Goal: Complete application form

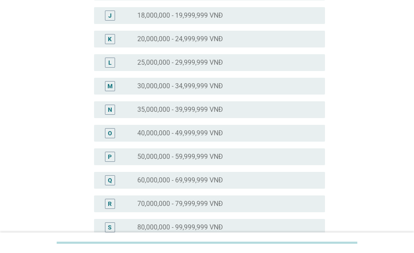
scroll to position [420, 0]
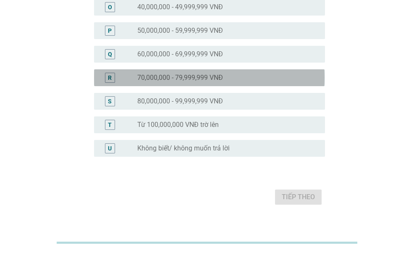
click at [162, 79] on label "70,000,000 - 79,999,999 VNĐ" at bounding box center [180, 77] width 86 height 8
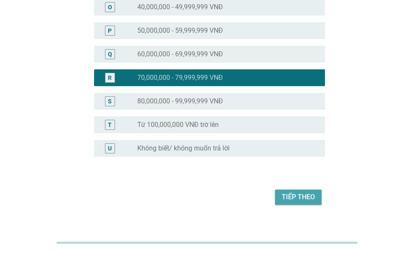
click at [309, 195] on div "Tiếp theo" at bounding box center [298, 197] width 33 height 10
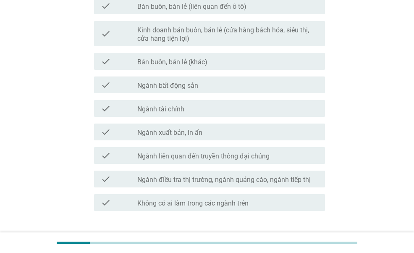
click at [183, 86] on label "Ngành bất động sản" at bounding box center [167, 85] width 61 height 8
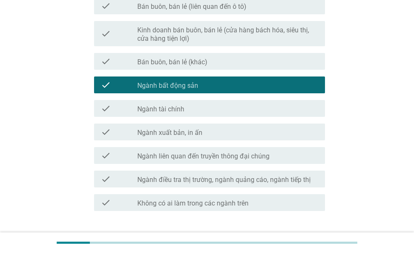
scroll to position [476, 0]
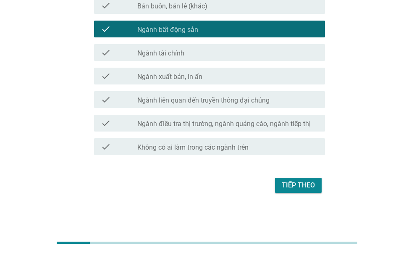
click at [299, 187] on div "Tiếp theo" at bounding box center [298, 185] width 33 height 10
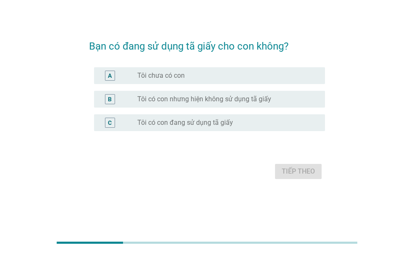
scroll to position [0, 0]
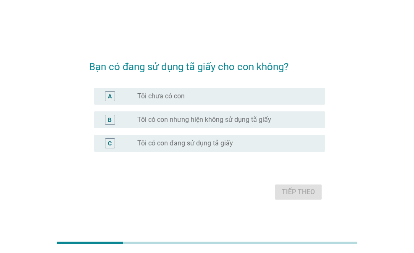
click at [183, 145] on label "Tôi có con đang sử dụng tã giấy" at bounding box center [185, 143] width 96 height 8
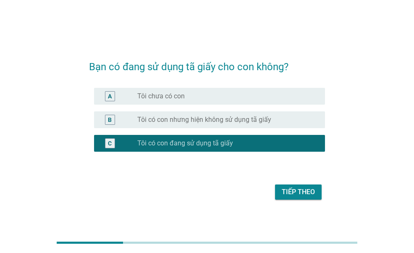
click at [303, 193] on div "Tiếp theo" at bounding box center [298, 192] width 33 height 10
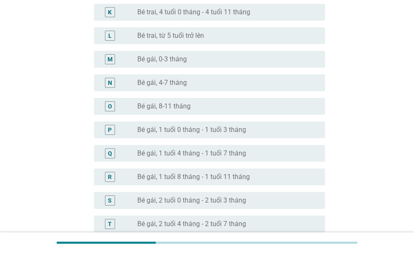
scroll to position [462, 0]
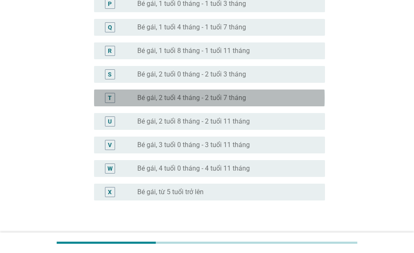
click at [165, 99] on label "Bé gái, 2 tuổi 4 tháng - 2 tuổi 7 tháng" at bounding box center [191, 98] width 109 height 8
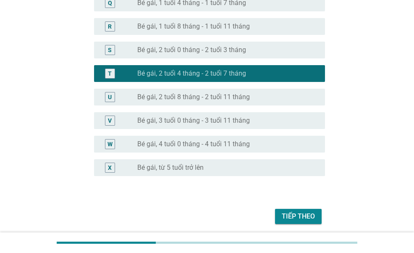
scroll to position [517, 0]
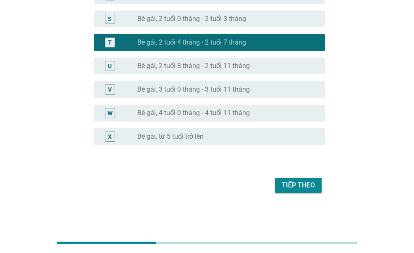
click at [303, 191] on button "Tiếp theo" at bounding box center [298, 185] width 47 height 15
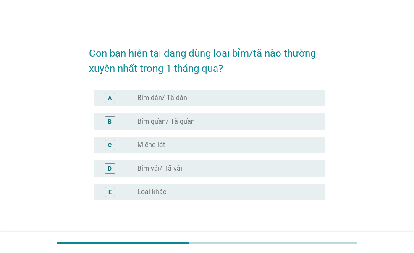
click at [162, 118] on label "Bỉm quần/ Tã quần" at bounding box center [166, 121] width 58 height 8
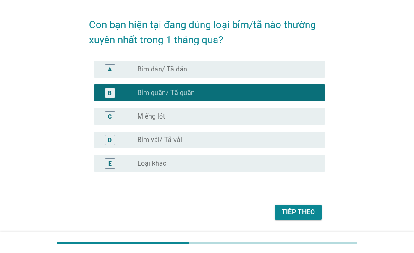
scroll to position [42, 0]
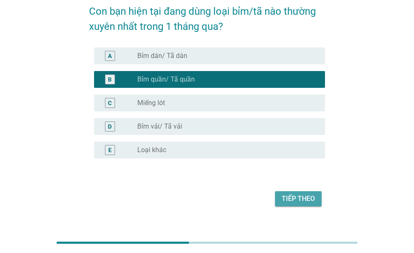
click at [304, 201] on div "Tiếp theo" at bounding box center [298, 199] width 33 height 10
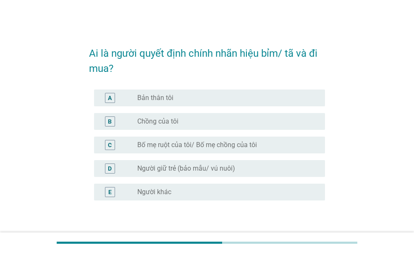
click at [151, 101] on label "Bản thân tôi" at bounding box center [155, 98] width 36 height 8
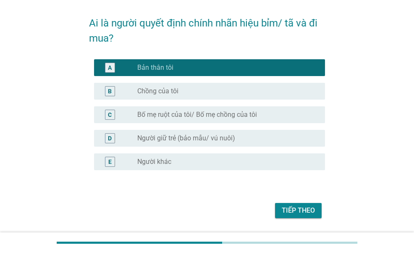
scroll to position [55, 0]
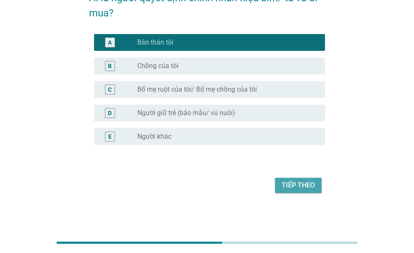
click at [304, 187] on div "Tiếp theo" at bounding box center [298, 185] width 33 height 10
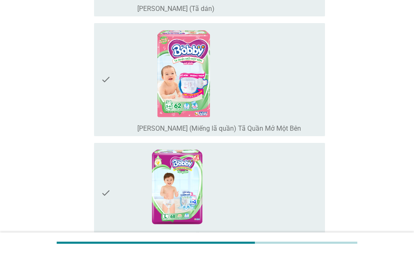
scroll to position [1092, 0]
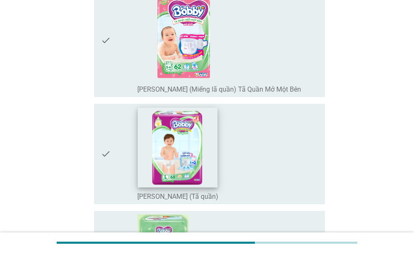
click at [190, 149] on img at bounding box center [178, 147] width 80 height 80
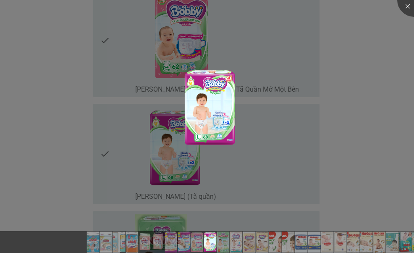
scroll to position [1259, 0]
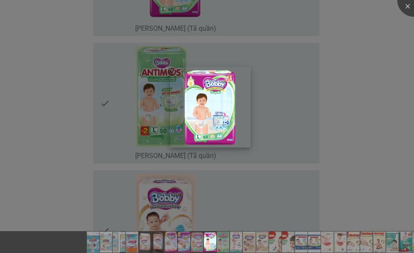
click at [232, 114] on img at bounding box center [210, 107] width 81 height 81
click at [348, 103] on div at bounding box center [207, 126] width 414 height 253
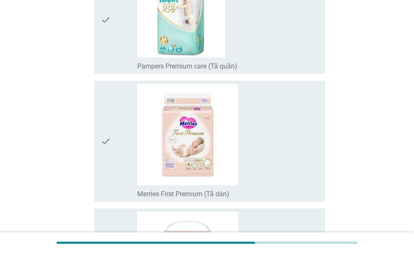
scroll to position [3021, 0]
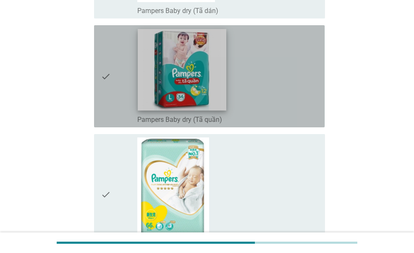
click at [188, 61] on img at bounding box center [182, 69] width 89 height 81
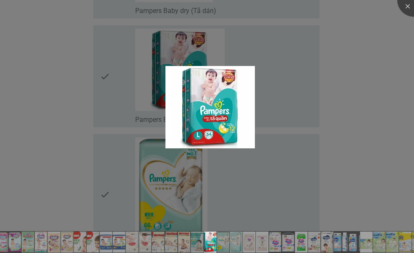
click at [360, 94] on div at bounding box center [207, 126] width 414 height 253
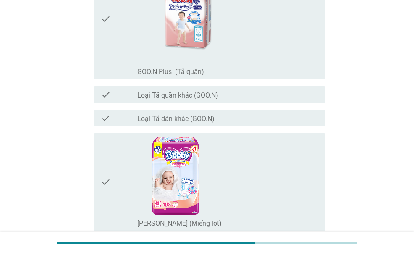
scroll to position [809, 0]
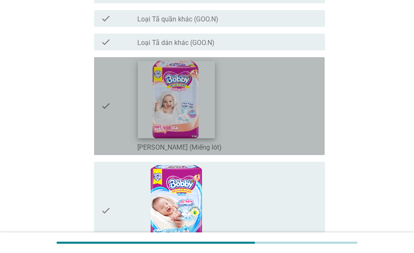
click at [202, 89] on img at bounding box center [175, 99] width 77 height 77
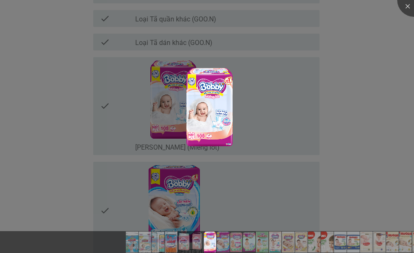
click at [370, 29] on div at bounding box center [207, 126] width 414 height 253
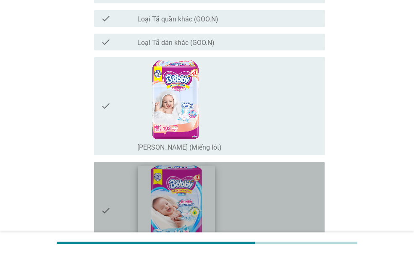
click at [184, 198] on img at bounding box center [175, 203] width 77 height 77
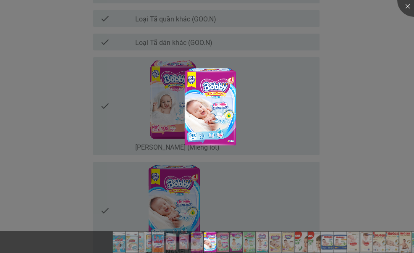
click at [348, 134] on div at bounding box center [207, 126] width 414 height 253
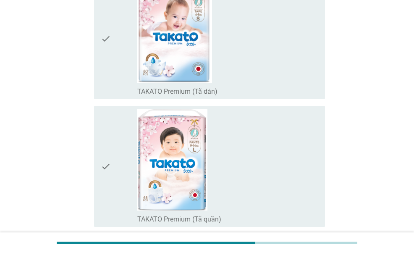
scroll to position [6071, 0]
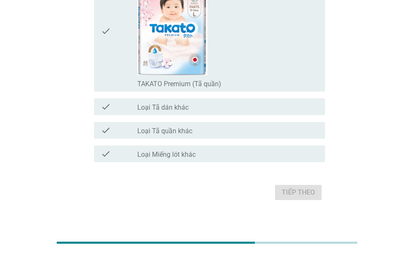
click at [296, 182] on div "Tiếp theo" at bounding box center [207, 192] width 236 height 20
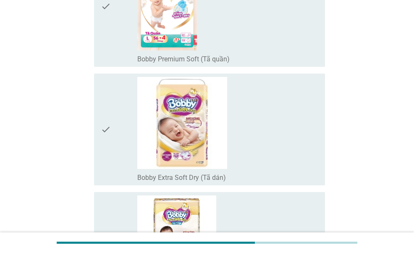
scroll to position [1499, 0]
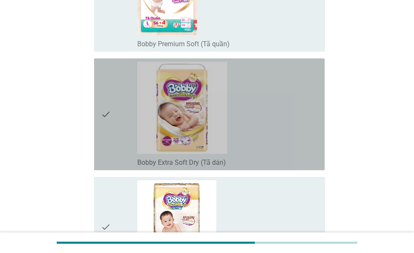
click at [105, 109] on icon "check" at bounding box center [106, 114] width 10 height 105
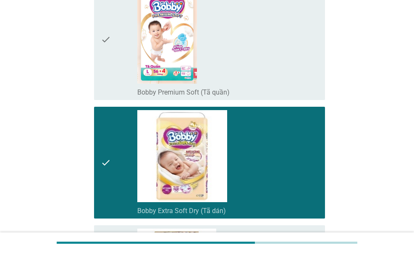
scroll to position [1415, 0]
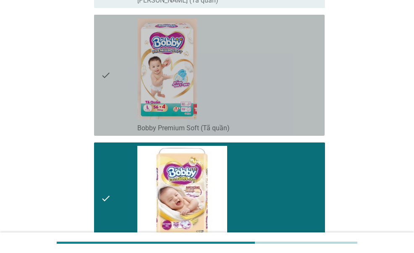
click at [102, 71] on icon "check" at bounding box center [106, 75] width 10 height 114
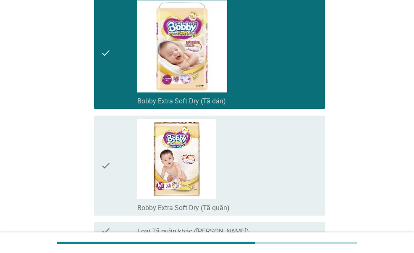
scroll to position [1583, 0]
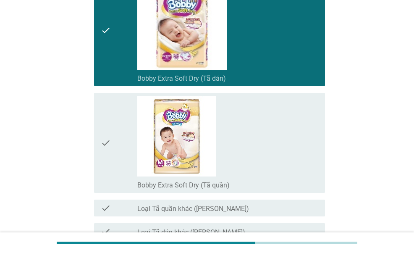
click at [104, 142] on icon "check" at bounding box center [106, 142] width 10 height 93
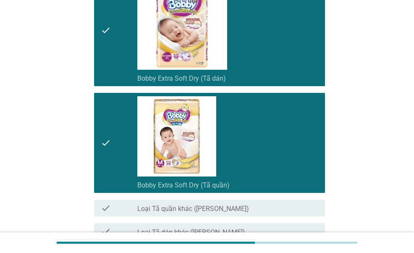
scroll to position [1709, 0]
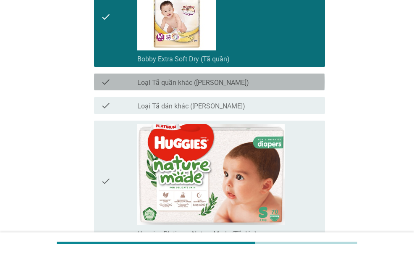
click at [102, 81] on icon "check" at bounding box center [106, 82] width 10 height 10
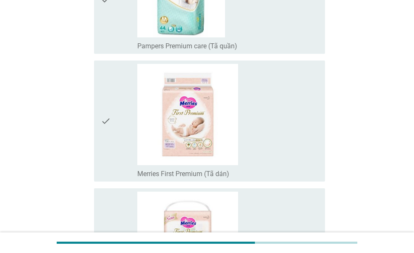
scroll to position [6071, 0]
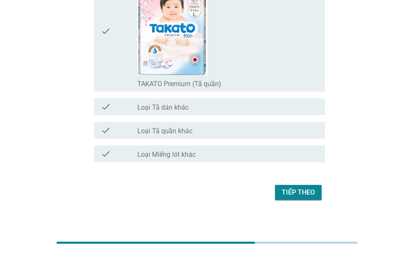
click at [305, 187] on div "Tiếp theo" at bounding box center [298, 192] width 33 height 10
